Goal: Task Accomplishment & Management: Complete application form

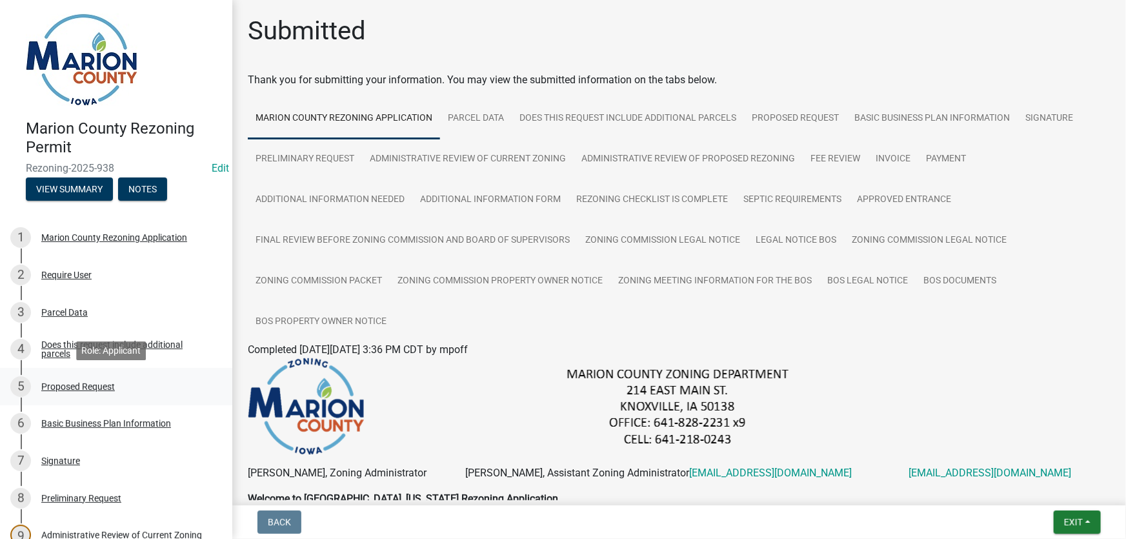
click at [71, 385] on div "Proposed Request" at bounding box center [78, 386] width 74 height 9
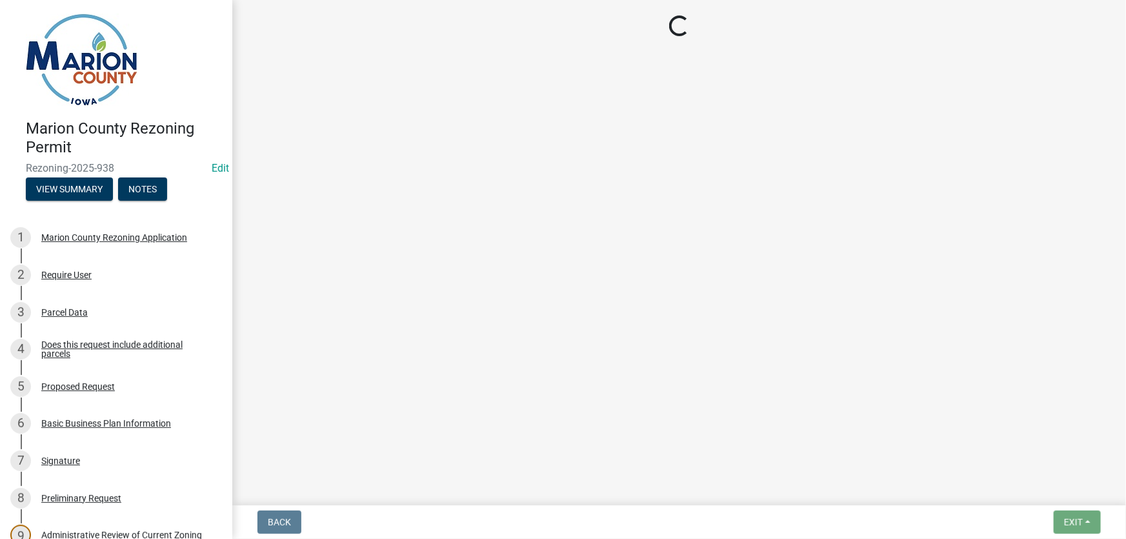
select select "cba2883f-1445-4d12-9972-f3f2978633b9"
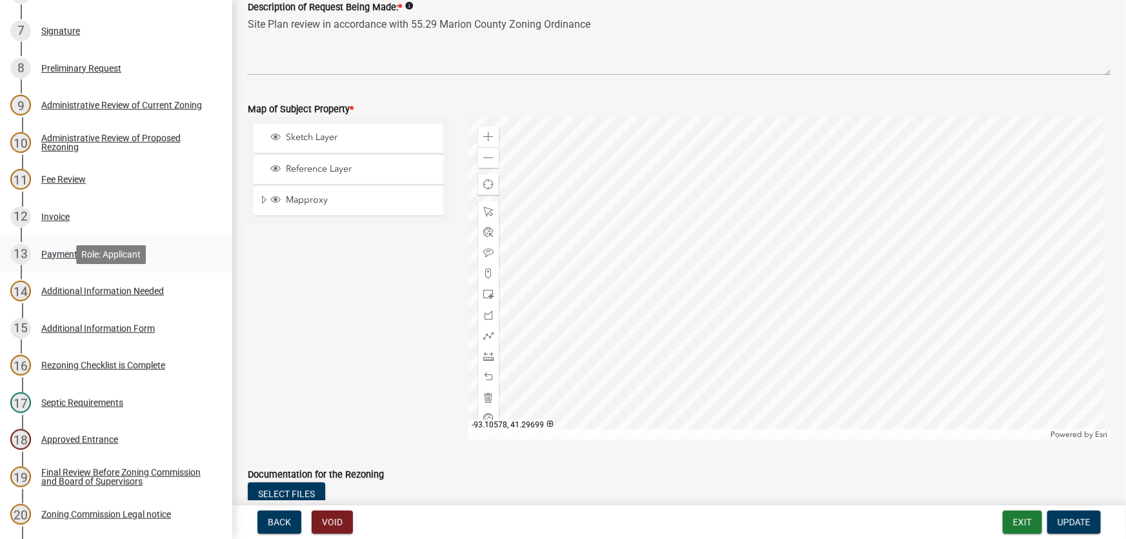
scroll to position [469, 0]
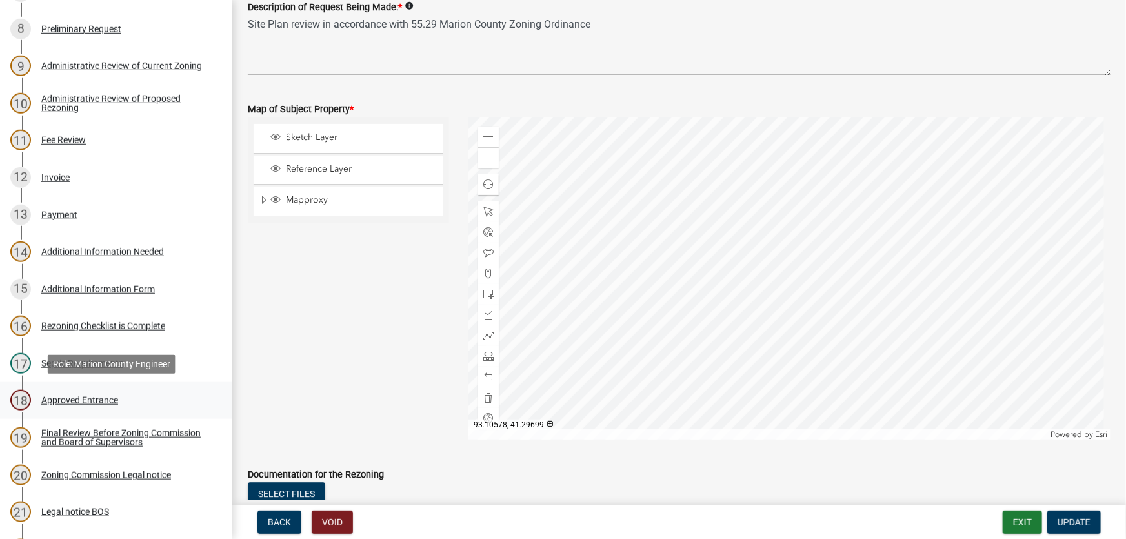
click at [74, 399] on div "Approved Entrance" at bounding box center [79, 400] width 77 height 9
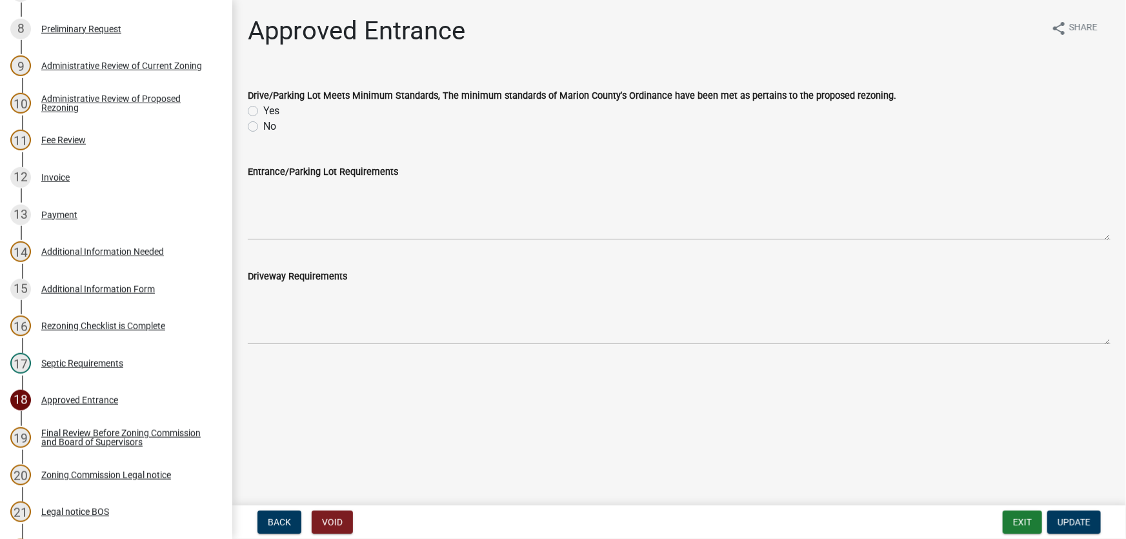
click at [263, 110] on label "Yes" at bounding box center [271, 110] width 16 height 15
click at [263, 110] on input "Yes" at bounding box center [267, 107] width 8 height 8
radio input "true"
click at [315, 243] on wm-data-entity-input "Entrance/Parking Lot Requirements" at bounding box center [679, 198] width 863 height 105
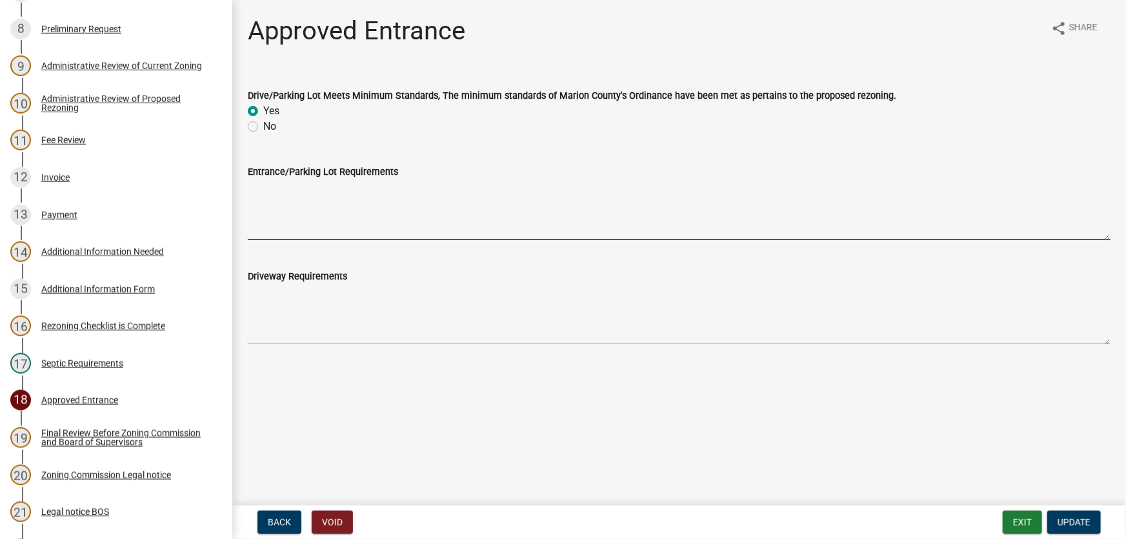
click at [359, 232] on textarea "Entrance/Parking Lot Requirements" at bounding box center [679, 209] width 863 height 61
type textarea "as designed"
